Goal: Communication & Community: Ask a question

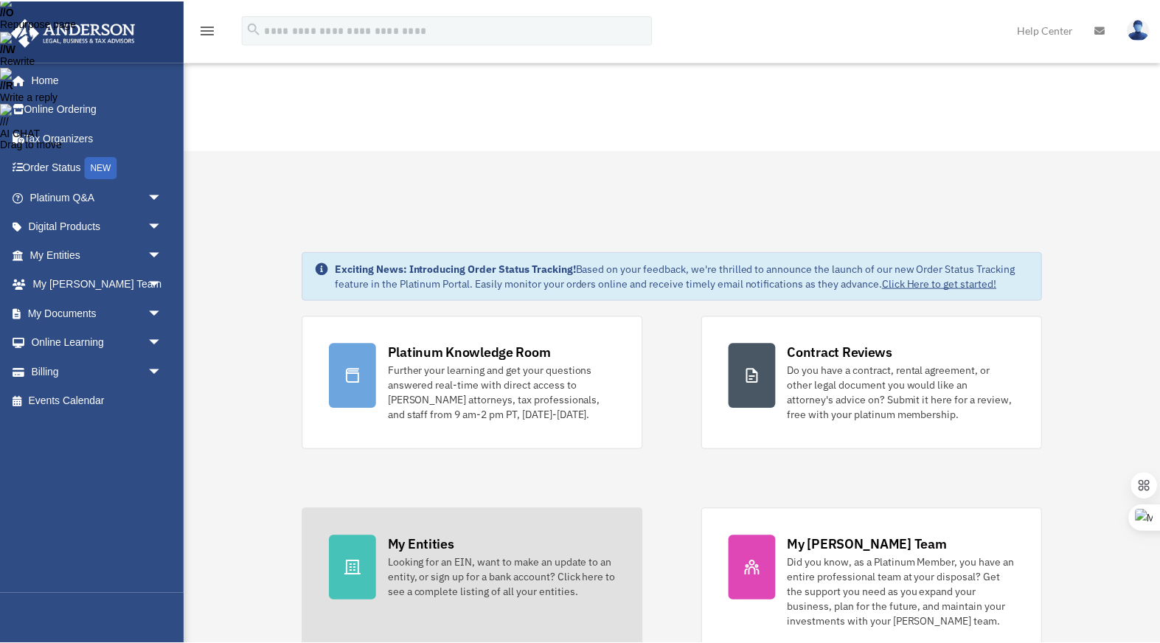
scroll to position [274, 0]
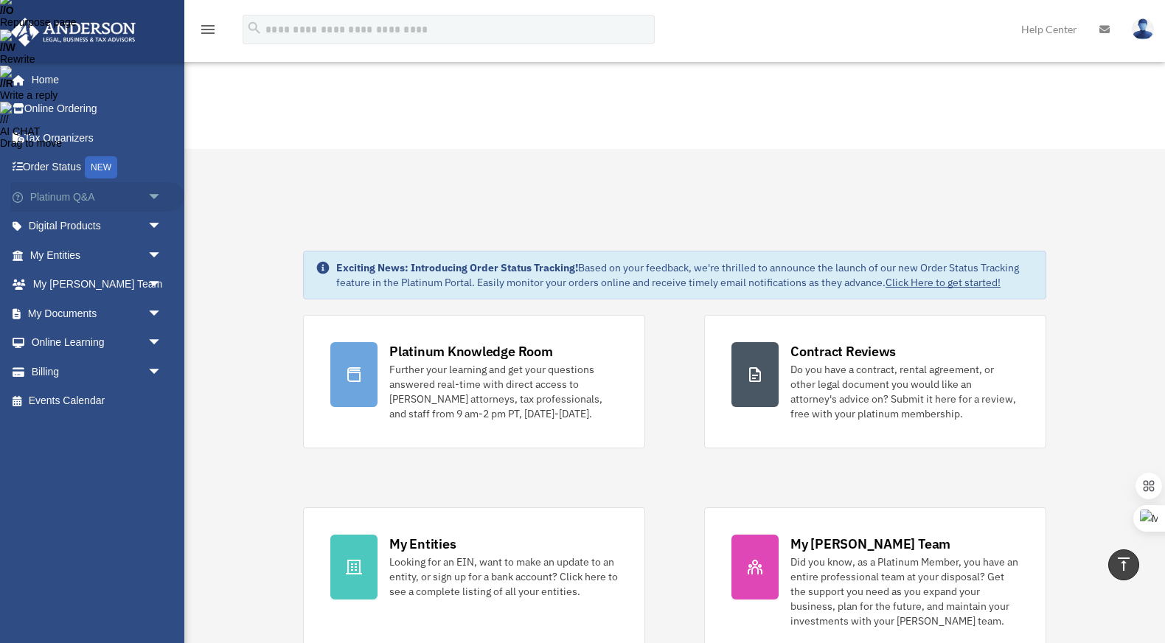
click at [161, 198] on span "arrow_drop_down" at bounding box center [163, 197] width 30 height 30
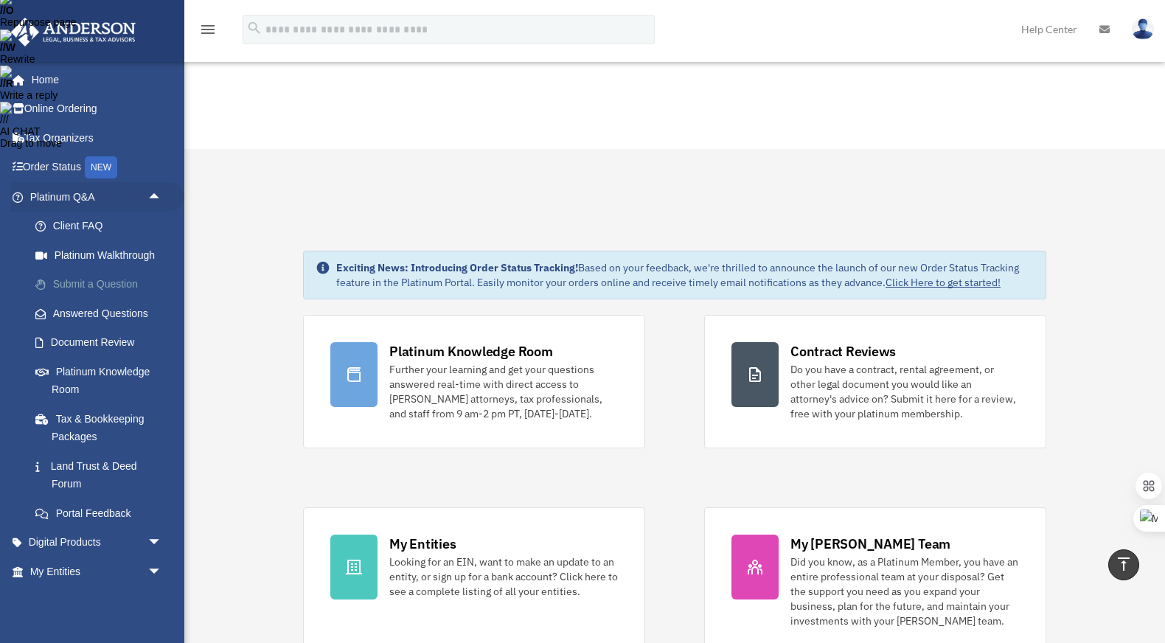
click at [126, 284] on link "Submit a Question" at bounding box center [103, 285] width 164 height 30
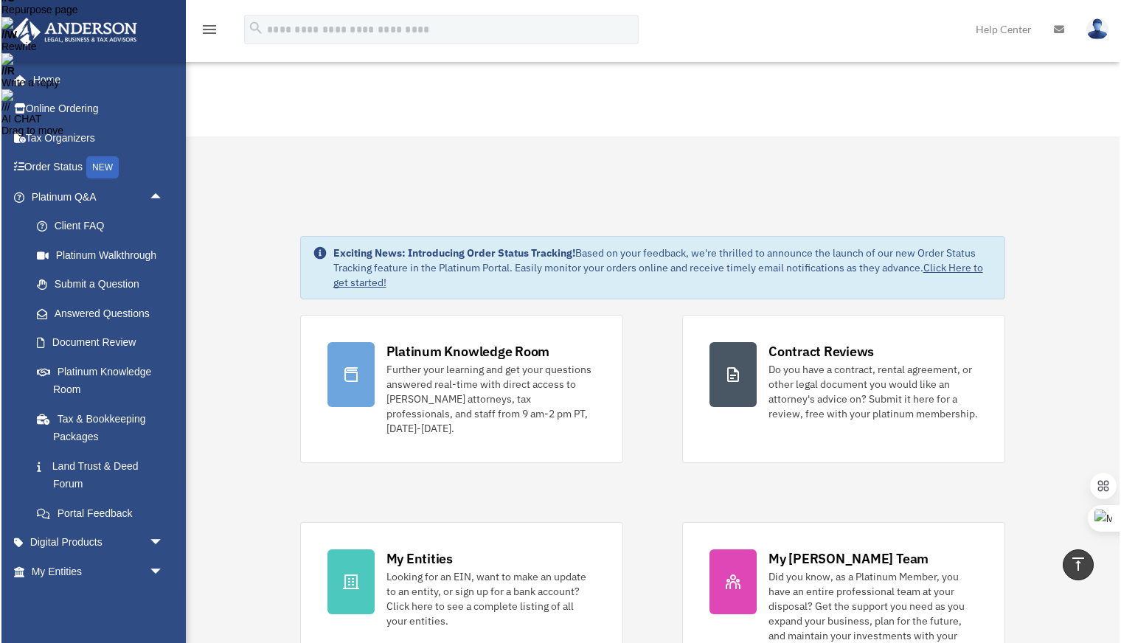
scroll to position [288, 0]
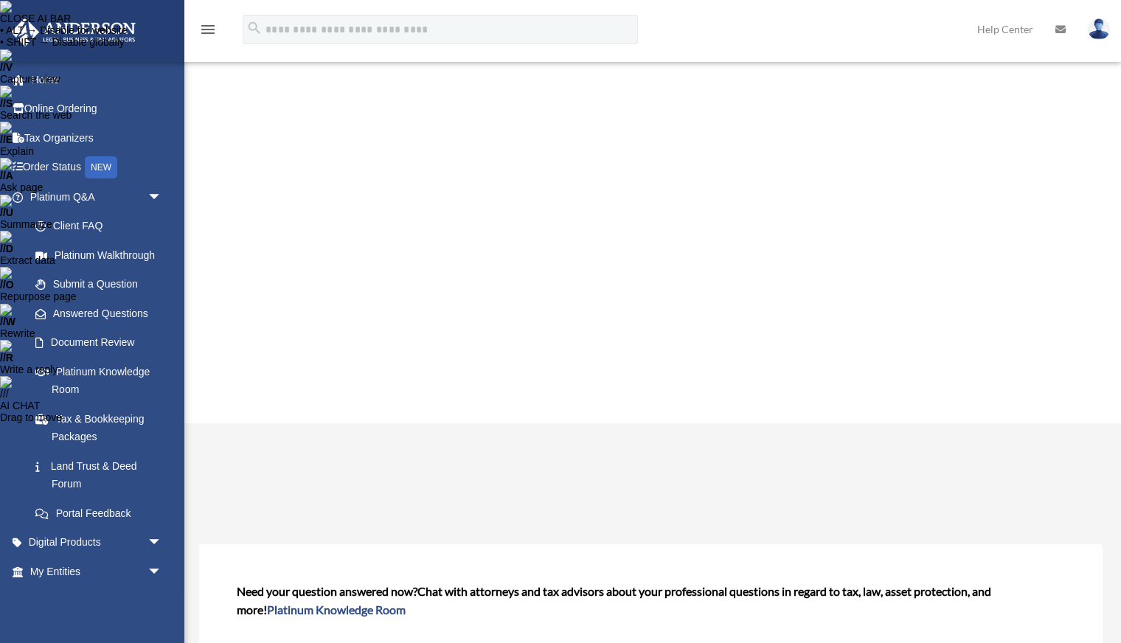
select select "******"
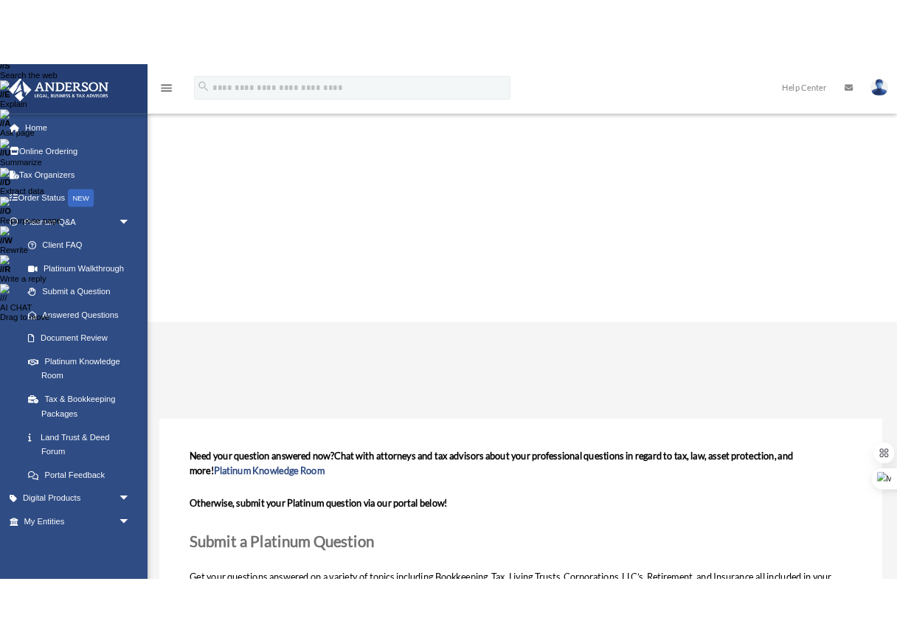
scroll to position [92, 0]
